Goal: Navigation & Orientation: Find specific page/section

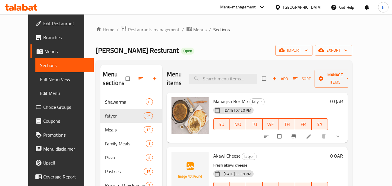
click at [283, 6] on div at bounding box center [279, 7] width 8 height 6
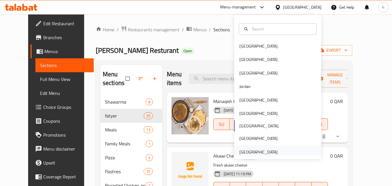
click at [262, 149] on div "[GEOGRAPHIC_DATA]" at bounding box center [258, 152] width 38 height 6
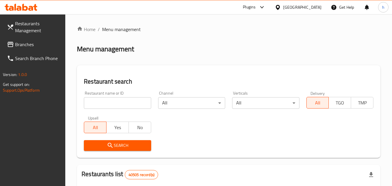
click at [35, 42] on span "Branches" at bounding box center [38, 44] width 46 height 7
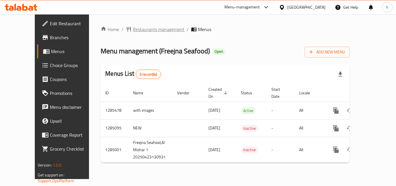
click at [157, 27] on span "Restaurants management" at bounding box center [159, 29] width 52 height 7
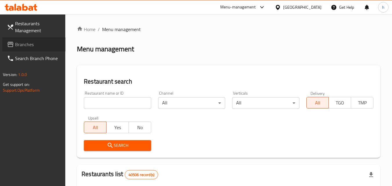
click at [36, 46] on span "Branches" at bounding box center [38, 44] width 46 height 7
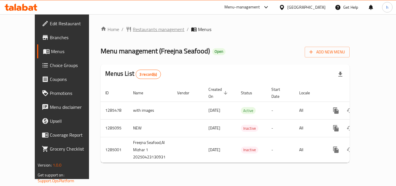
click at [146, 30] on span "Restaurants management" at bounding box center [159, 29] width 52 height 7
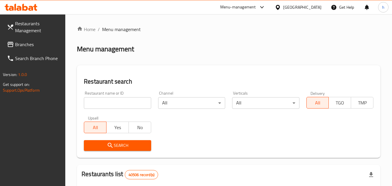
click at [32, 45] on span "Branches" at bounding box center [38, 44] width 46 height 7
click at [36, 43] on span "Branches" at bounding box center [38, 44] width 46 height 7
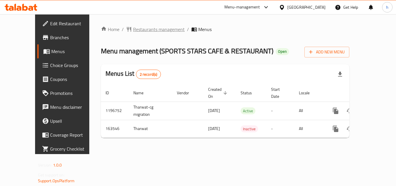
click at [133, 28] on span "Restaurants management" at bounding box center [159, 29] width 52 height 7
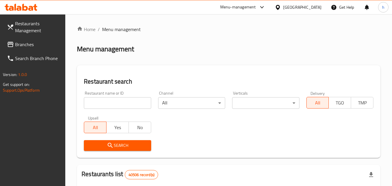
click at [28, 39] on link "Branches" at bounding box center [33, 44] width 63 height 14
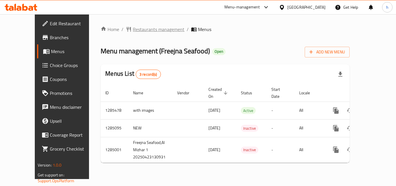
click at [133, 29] on span "Restaurants management" at bounding box center [159, 29] width 52 height 7
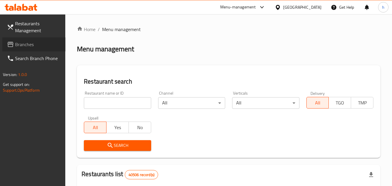
click at [35, 42] on span "Branches" at bounding box center [38, 44] width 46 height 7
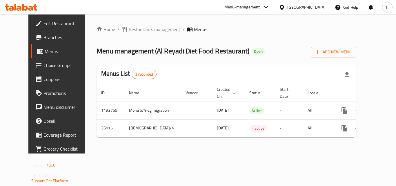
click at [44, 24] on span "Edit Restaurant" at bounding box center [67, 23] width 46 height 7
